Goal: Information Seeking & Learning: Learn about a topic

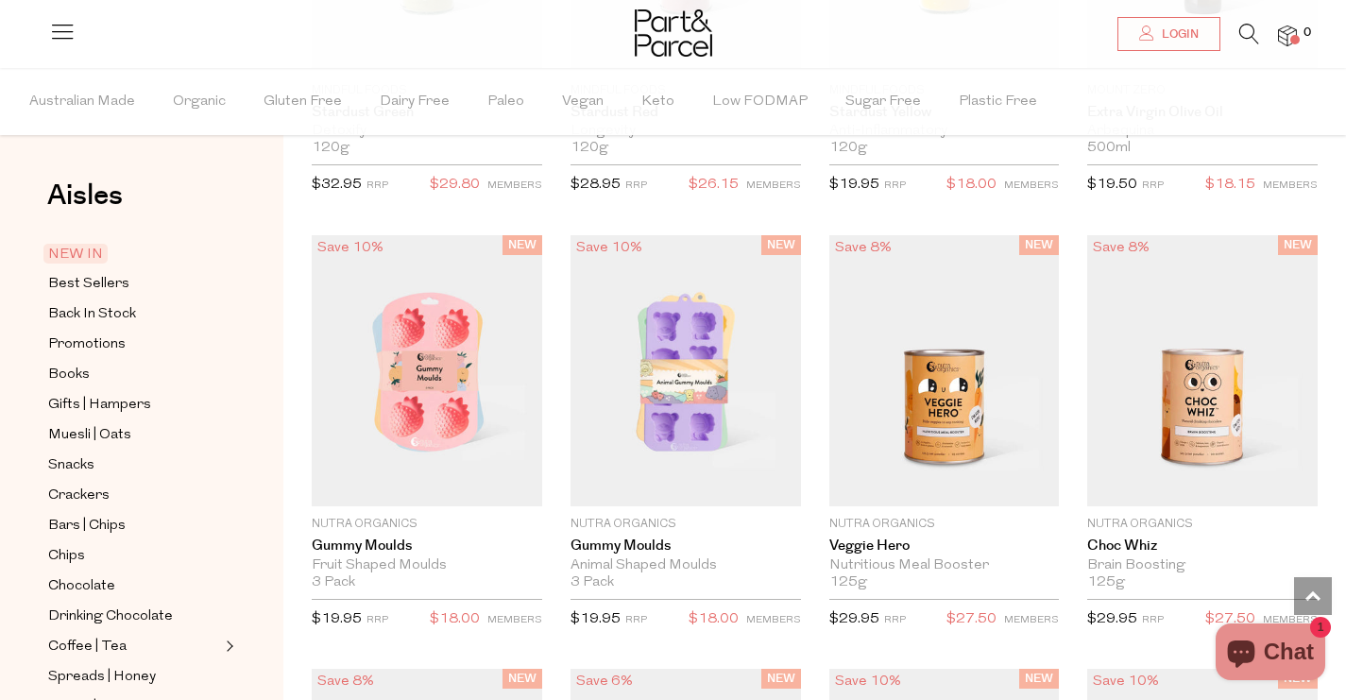
scroll to position [2178, 0]
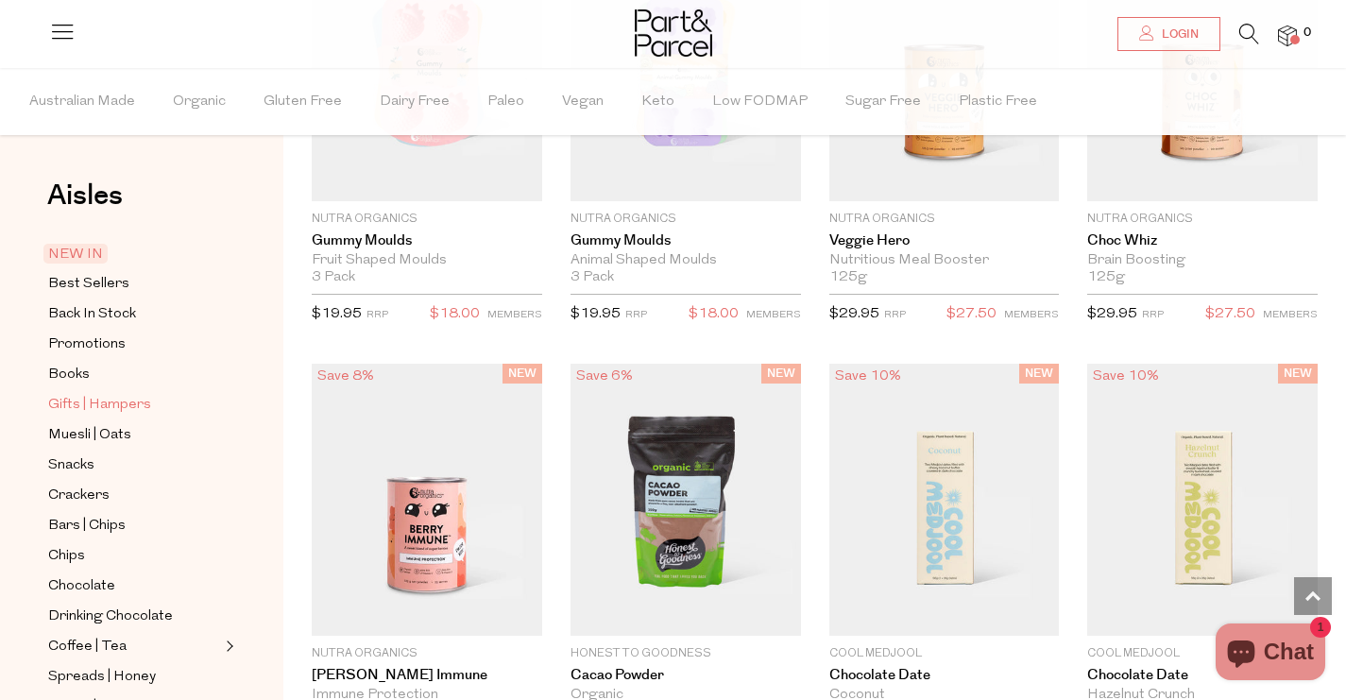
click at [119, 405] on span "Gifts | Hampers" at bounding box center [99, 405] width 103 height 23
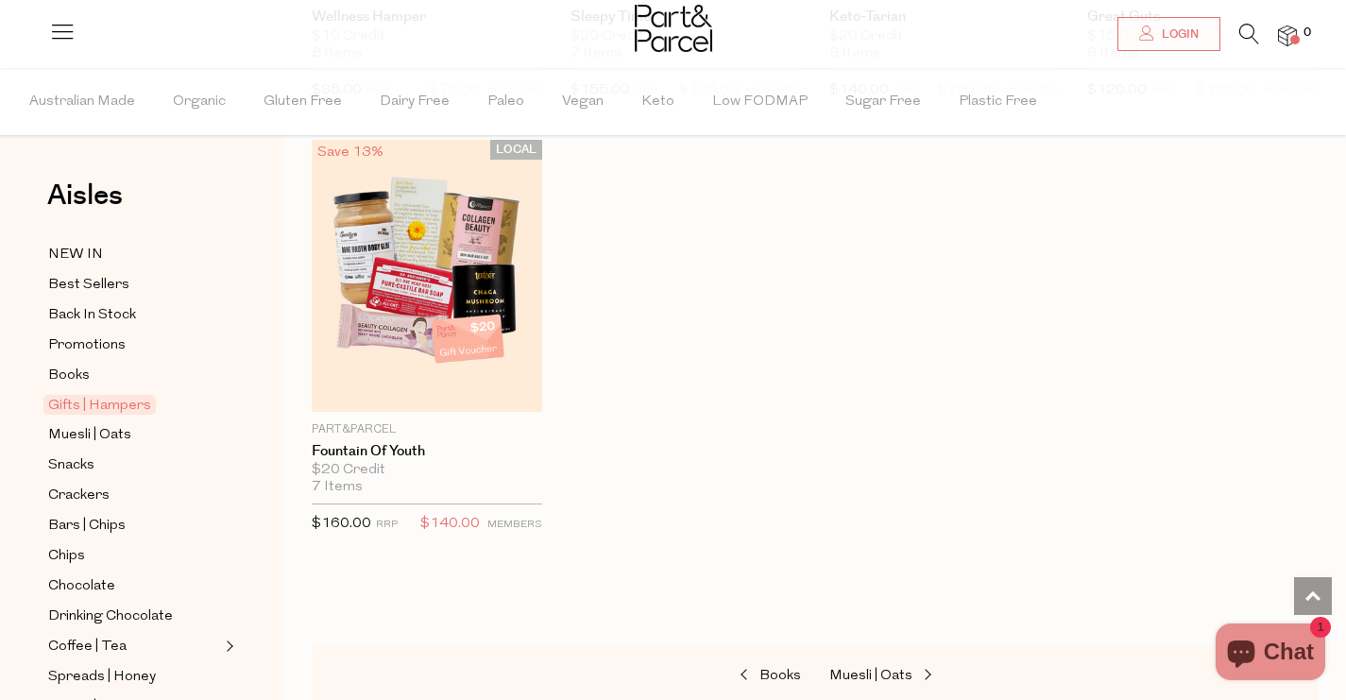
scroll to position [1503, 0]
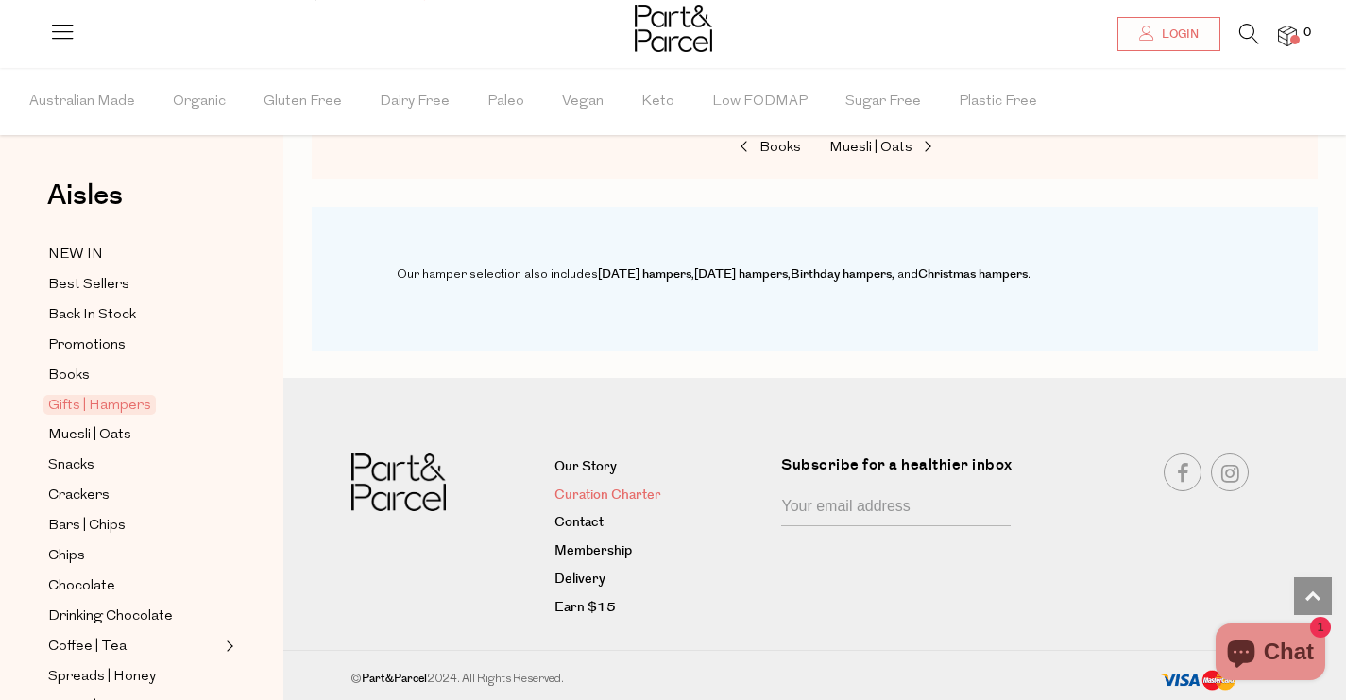
click at [592, 492] on link "Curation Charter" at bounding box center [661, 496] width 213 height 23
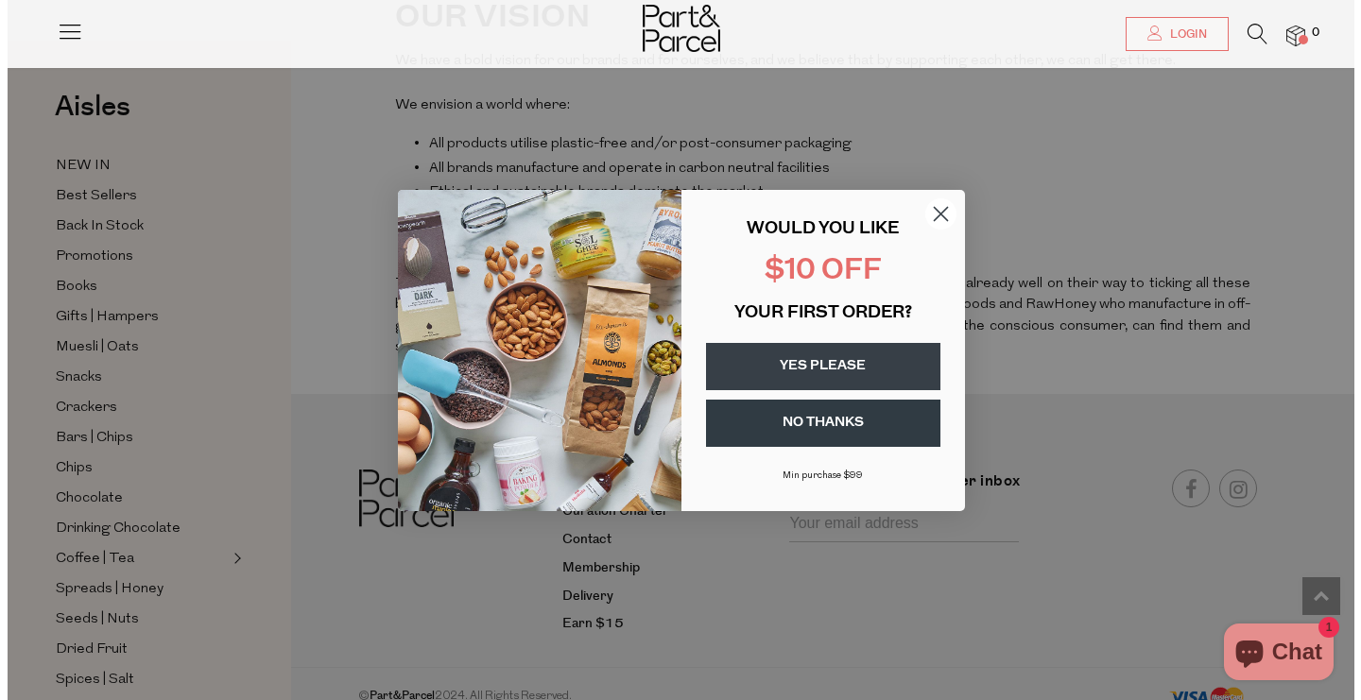
scroll to position [4801, 0]
